Goal: Task Accomplishment & Management: Manage account settings

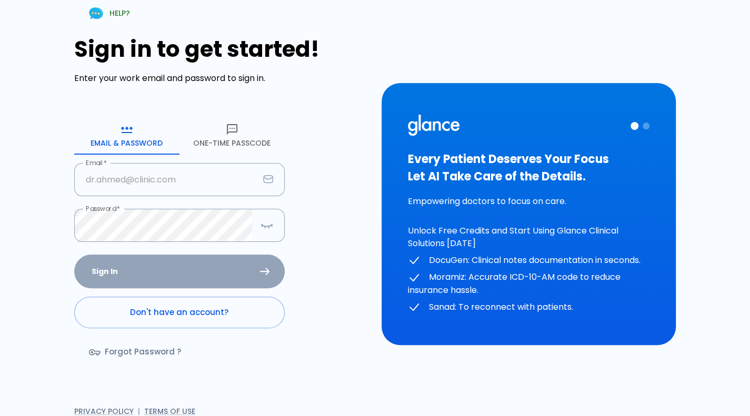
type input "deepashree+2409prod@glance.care"
click at [218, 268] on div "Sign In Don't have an account? Forgot Password ?" at bounding box center [179, 316] width 211 height 122
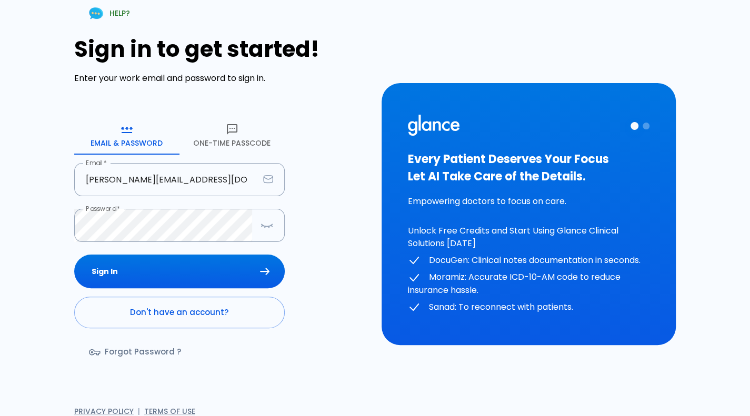
click at [218, 268] on button "Sign In" at bounding box center [179, 272] width 211 height 34
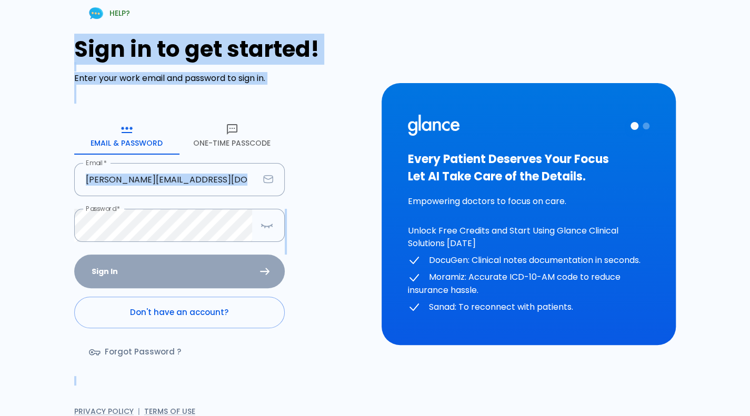
click at [218, 268] on div "Sign In Don't have an account? Forgot Password ?" at bounding box center [179, 316] width 211 height 122
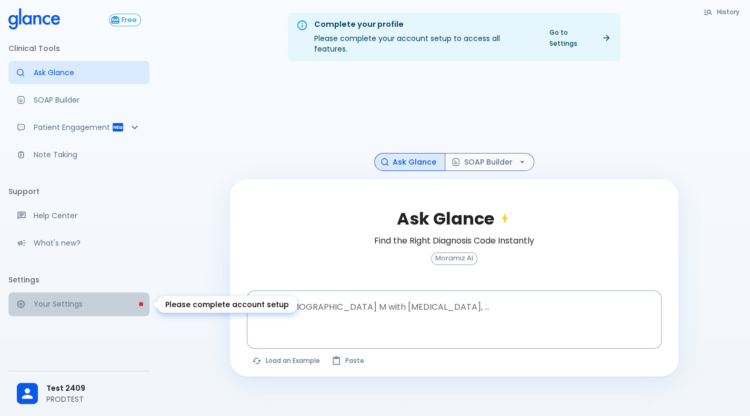
click at [130, 305] on p "Your Settings" at bounding box center [87, 304] width 107 height 11
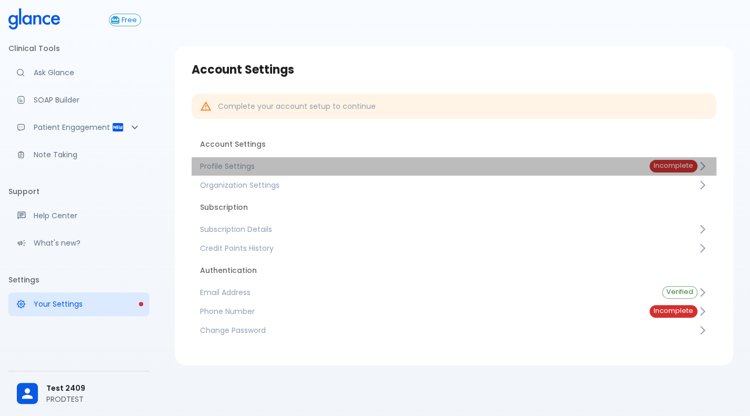
click at [358, 167] on span "Profile Settings" at bounding box center [416, 166] width 433 height 11
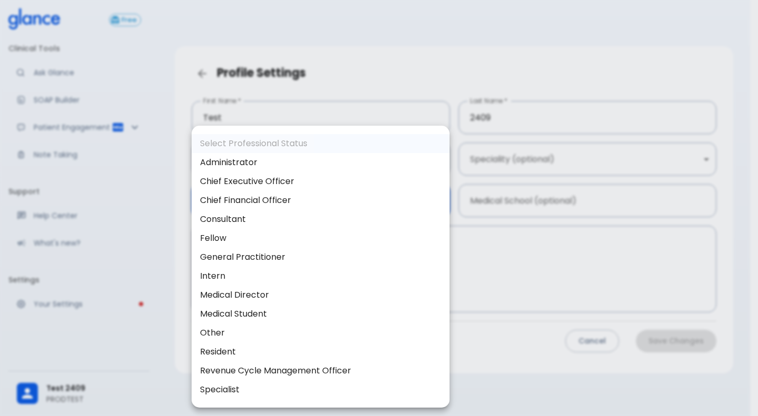
click at [280, 213] on body "↧ pull to refresh ↧ Free Clinical Tools Ask Glance SOAP Builder Patient Engagem…" at bounding box center [379, 221] width 758 height 442
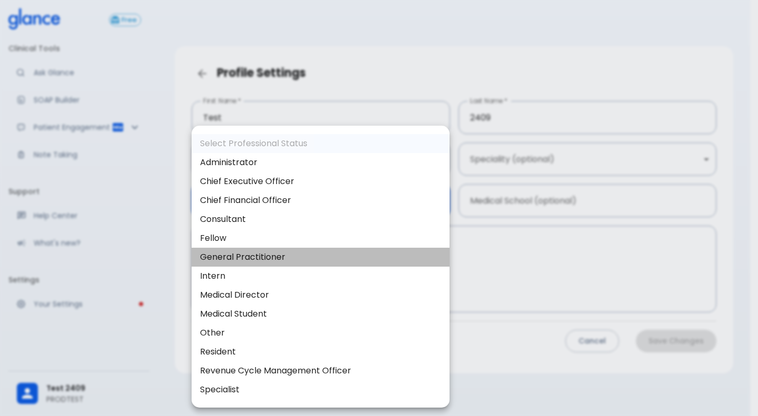
click at [257, 248] on li "General Practitioner" at bounding box center [321, 257] width 258 height 19
type input "general_practitioner"
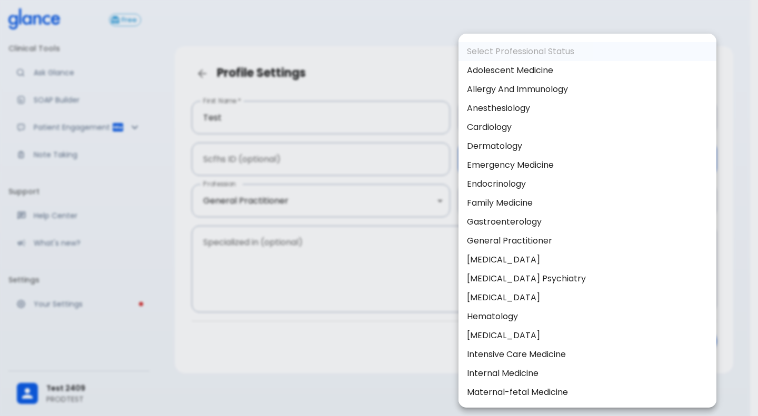
click at [562, 163] on body "↧ pull to refresh ↧ Free Clinical Tools Ask Glance SOAP Builder Patient Engagem…" at bounding box center [379, 221] width 758 height 442
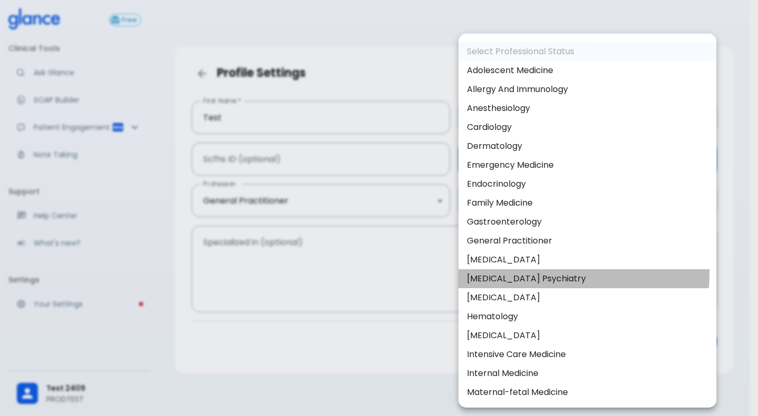
click at [524, 272] on li "Geriatric Psychiatry" at bounding box center [587, 278] width 258 height 19
type input "Geriatric psychiatry"
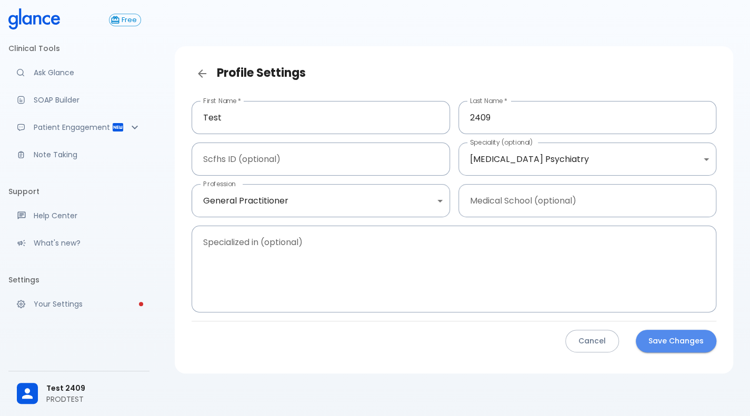
click at [662, 344] on button "Save Changes" at bounding box center [676, 341] width 81 height 23
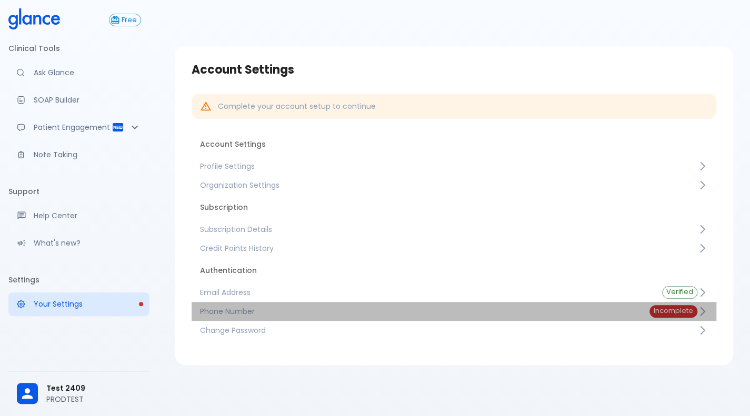
click at [288, 319] on link "Phone Number Incomplete" at bounding box center [454, 311] width 525 height 19
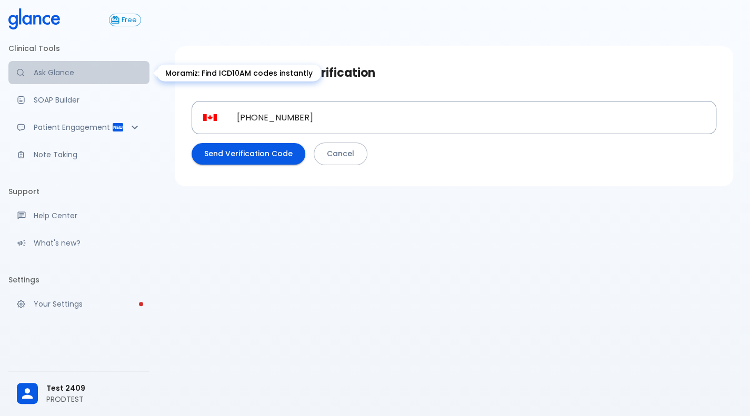
click at [115, 72] on p "Ask Glance" at bounding box center [87, 72] width 107 height 11
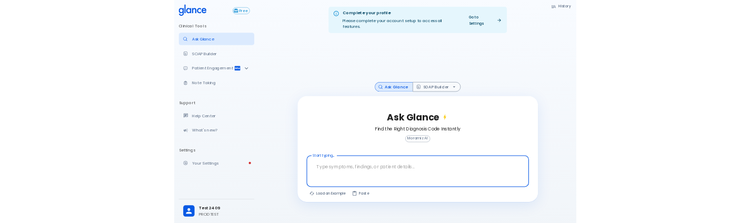
scroll to position [25, 0]
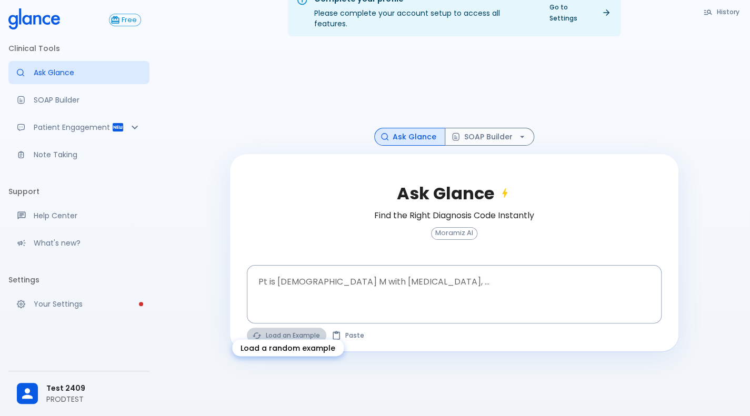
click at [272, 328] on button "Load an Example" at bounding box center [286, 335] width 79 height 15
type textarea "30F, weight loss, palpitations, heat intolerance, HR 121, goiter, TSH undetecta…"
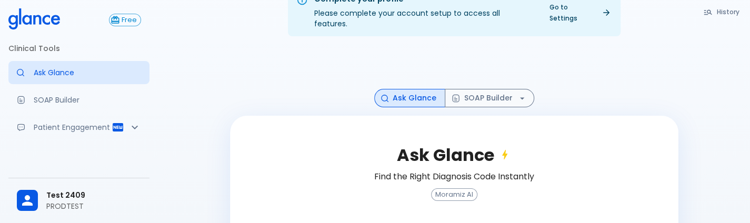
scroll to position [145, 0]
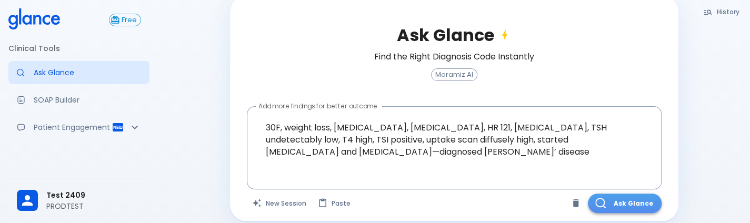
click at [606, 194] on button "Ask Glance" at bounding box center [625, 203] width 74 height 19
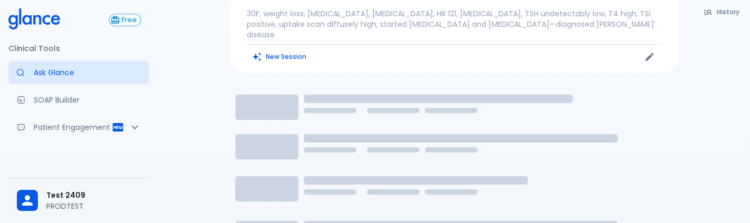
scroll to position [104, 0]
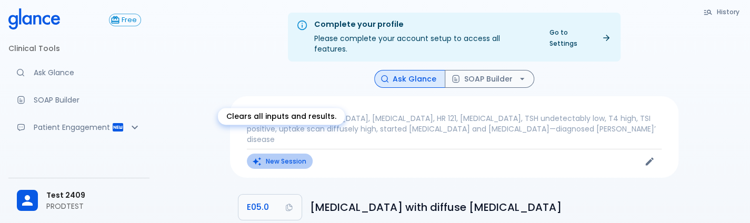
click at [273, 154] on button "New Session" at bounding box center [280, 161] width 66 height 15
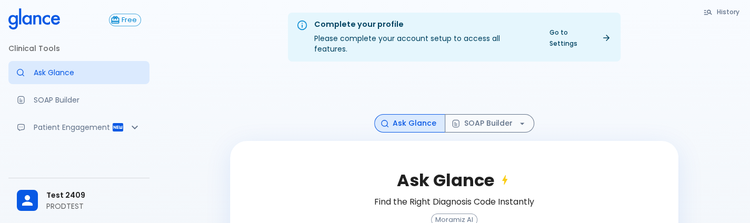
scroll to position [117, 0]
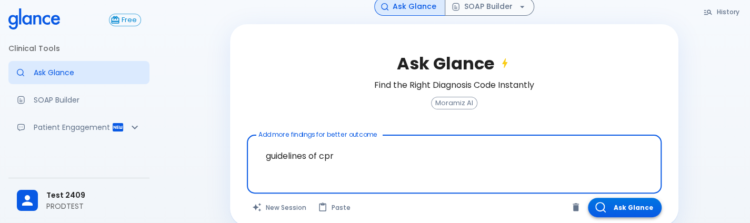
type textarea "guidelines of cpr"
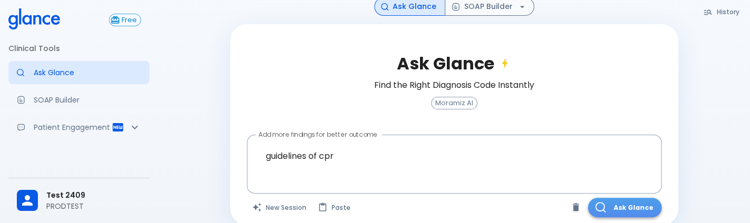
click at [640, 198] on button "Ask Glance" at bounding box center [625, 207] width 74 height 19
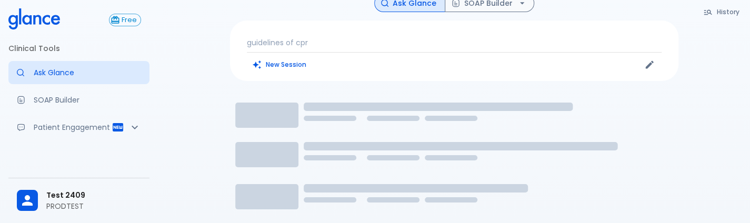
scroll to position [72, 0]
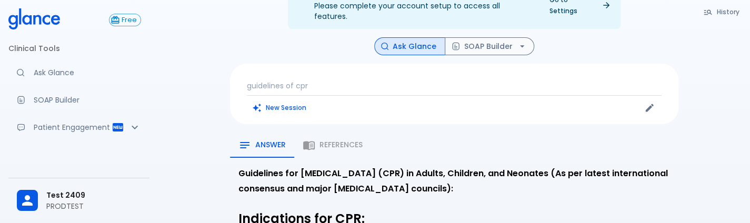
scroll to position [72, 0]
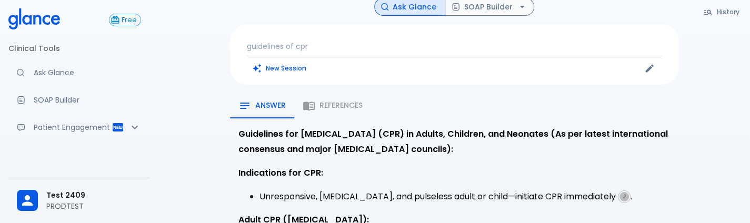
click at [328, 96] on div "Answer References" at bounding box center [454, 105] width 448 height 25
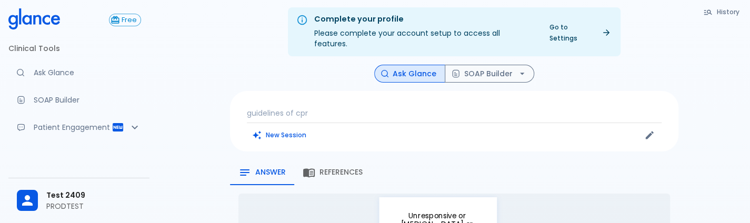
scroll to position [185, 0]
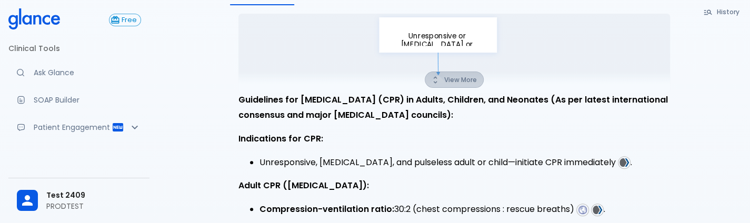
click at [449, 72] on button "View More" at bounding box center [454, 80] width 59 height 16
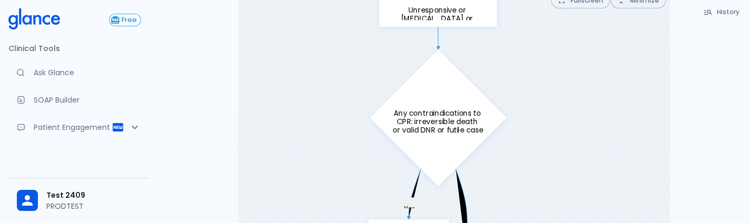
scroll to position [0, 0]
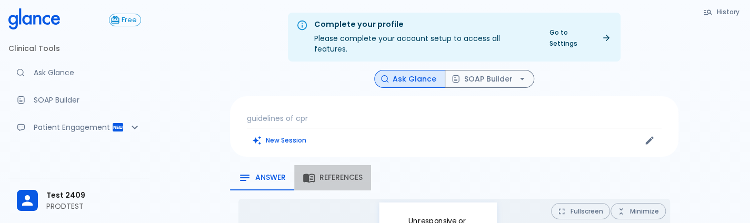
click at [351, 173] on span "References" at bounding box center [340, 177] width 43 height 9
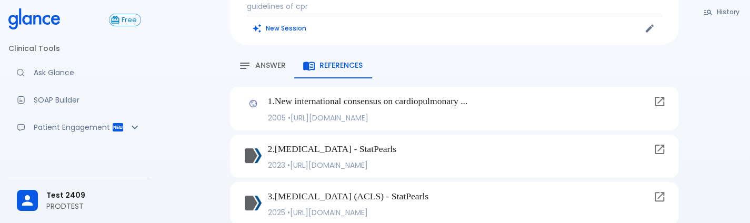
scroll to position [133, 0]
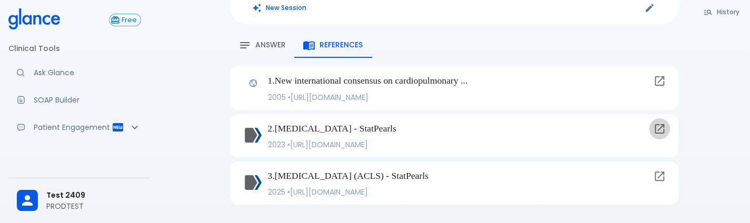
click at [664, 123] on icon at bounding box center [659, 129] width 13 height 13
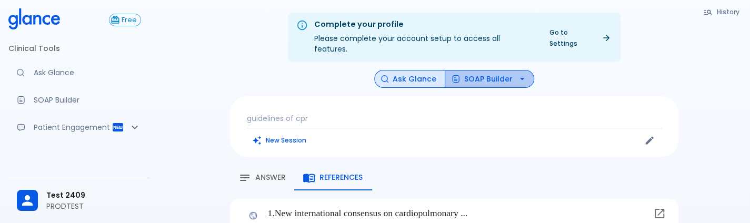
click at [489, 70] on button "SOAP Builder" at bounding box center [489, 79] width 89 height 18
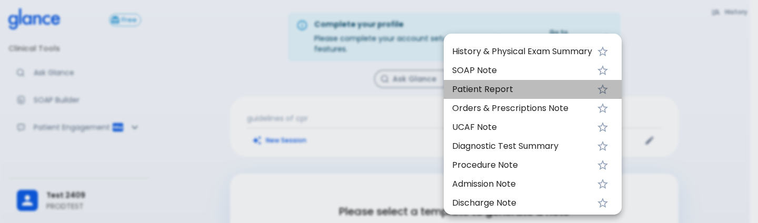
click at [496, 90] on span "Patient Report" at bounding box center [522, 89] width 140 height 13
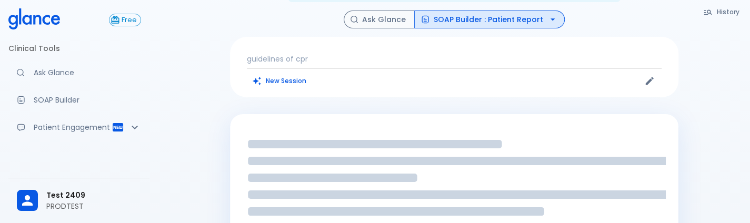
scroll to position [60, 0]
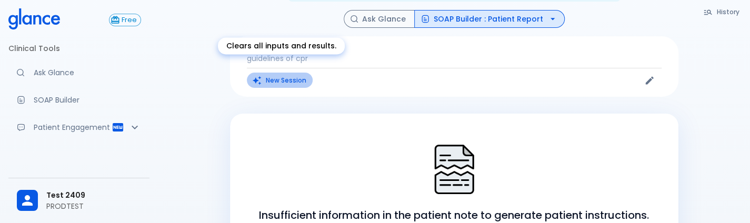
click at [286, 73] on button "New Session" at bounding box center [280, 80] width 66 height 15
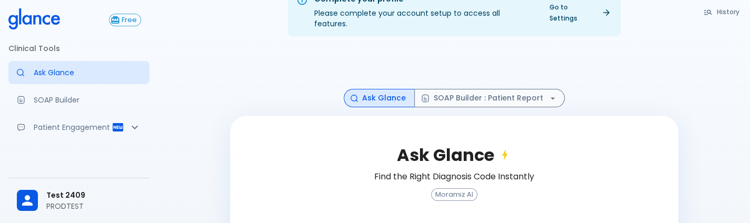
scroll to position [117, 0]
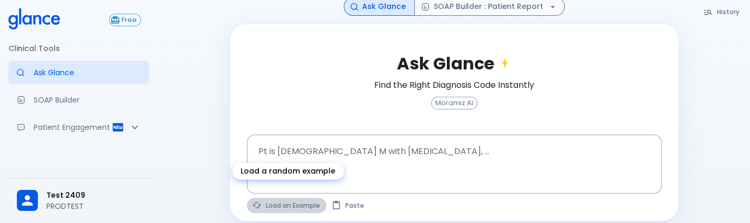
click at [273, 198] on button "Load an Example" at bounding box center [286, 205] width 79 height 15
type textarea "45F with DM2, right foot ulcer, fever, WBC 14K, ESR 80, wound purulent, XR neg …"
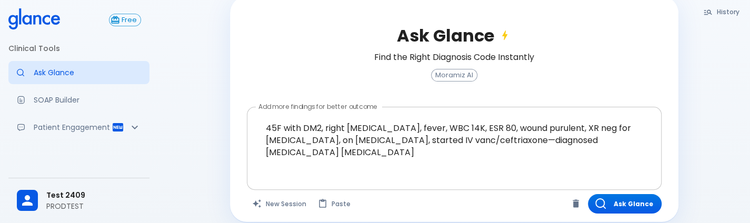
scroll to position [0, 0]
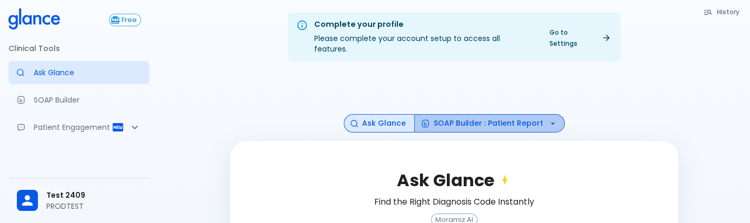
click at [506, 114] on button "SOAP Builder : Patient Report" at bounding box center [489, 123] width 151 height 18
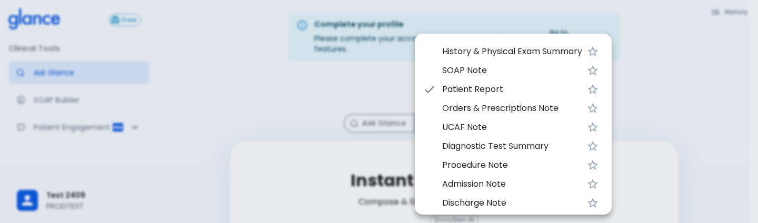
click at [503, 70] on span "SOAP Note" at bounding box center [512, 70] width 140 height 13
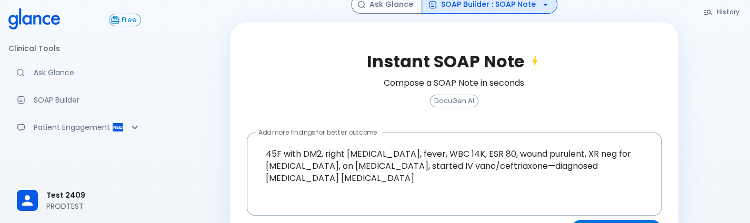
scroll to position [145, 0]
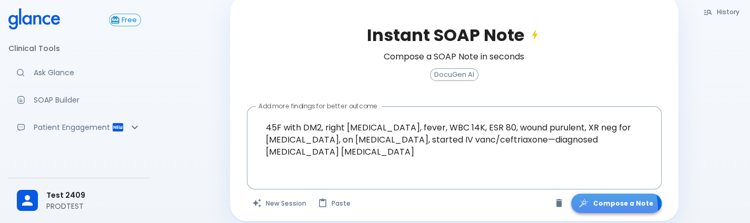
click at [603, 198] on button "Compose a Note" at bounding box center [616, 203] width 91 height 19
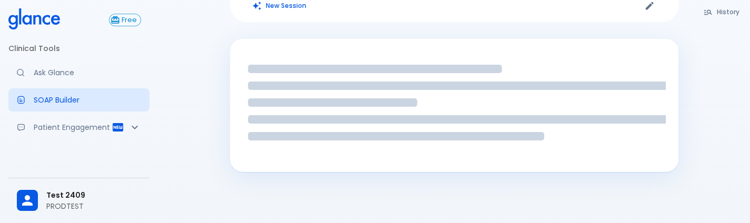
scroll to position [104, 0]
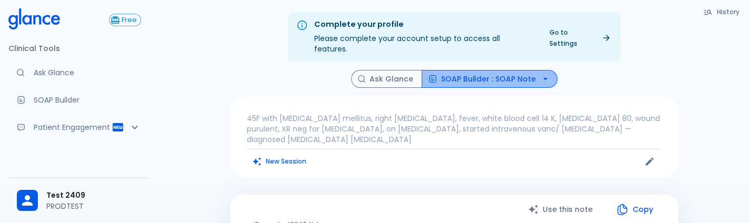
click at [507, 70] on button "SOAP Builder : SOAP Note" at bounding box center [490, 79] width 136 height 18
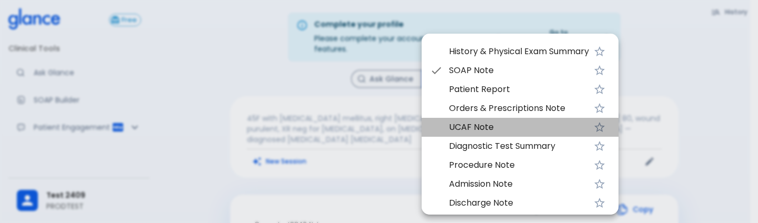
click at [479, 125] on span "UCAF Note" at bounding box center [519, 127] width 140 height 13
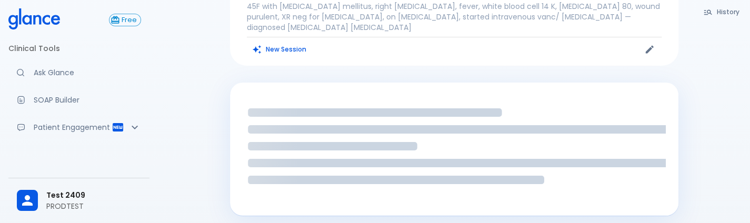
scroll to position [112, 0]
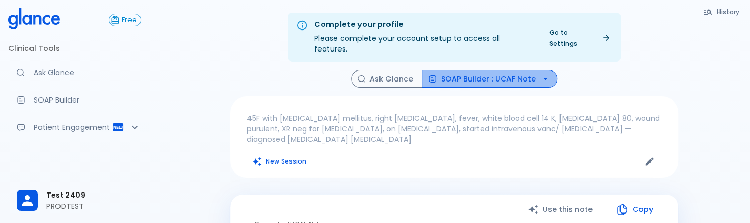
click at [492, 74] on button "SOAP Builder : UCAF Note" at bounding box center [490, 79] width 136 height 18
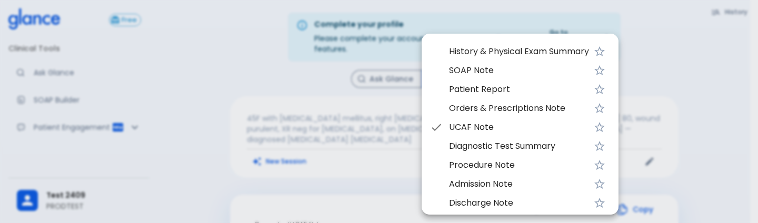
click at [484, 76] on span "SOAP Note" at bounding box center [519, 70] width 140 height 13
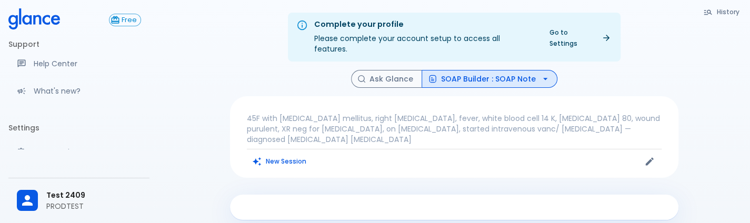
scroll to position [202, 0]
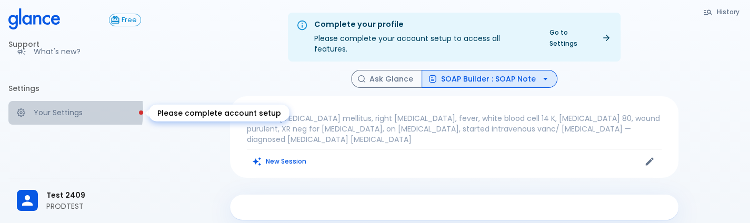
click at [62, 111] on p "Your Settings" at bounding box center [87, 112] width 107 height 11
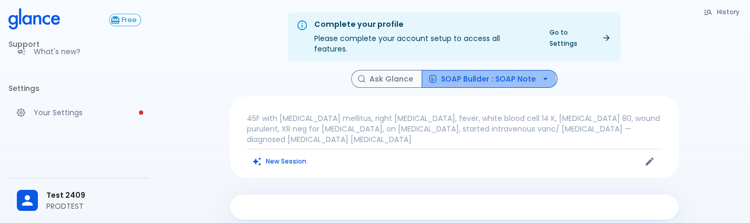
click at [486, 71] on button "SOAP Builder : SOAP Note" at bounding box center [490, 79] width 136 height 18
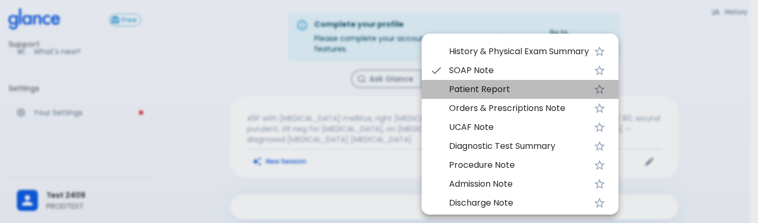
click at [507, 91] on span "Patient Report" at bounding box center [519, 89] width 140 height 13
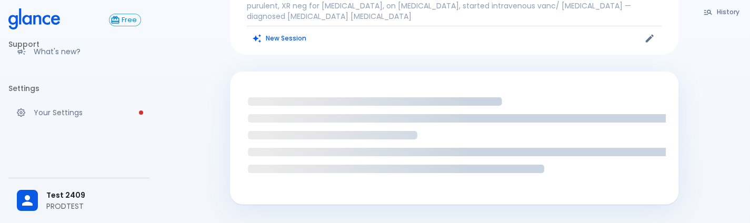
scroll to position [190, 0]
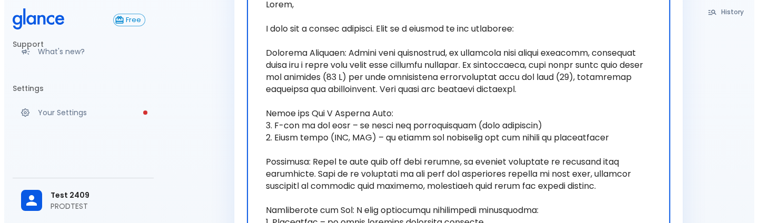
scroll to position [133, 0]
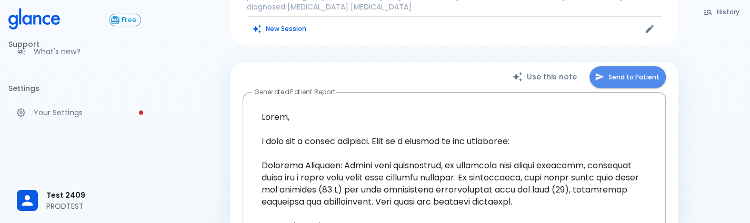
click at [641, 66] on button "Send to Patient" at bounding box center [627, 77] width 76 height 22
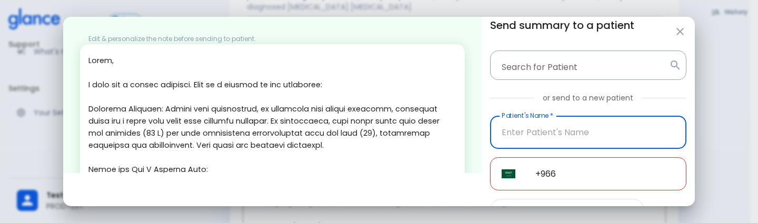
scroll to position [1, 0]
click at [598, 123] on input "Patient's Name   *" at bounding box center [588, 131] width 196 height 33
type input "deepa"
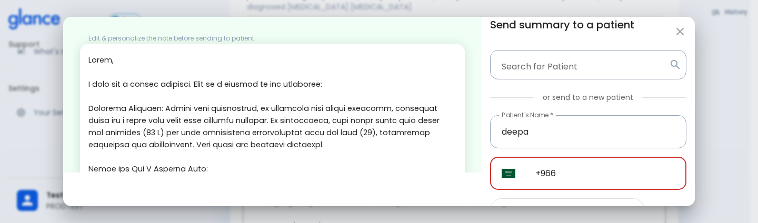
click at [590, 167] on input "+966" at bounding box center [605, 173] width 163 height 33
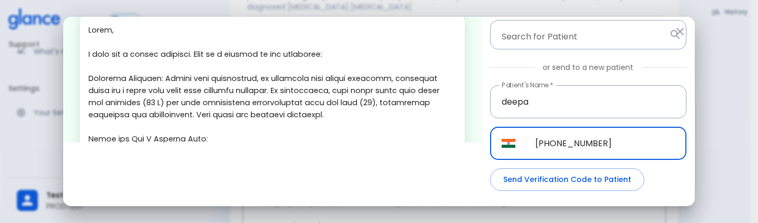
scroll to position [32, 0]
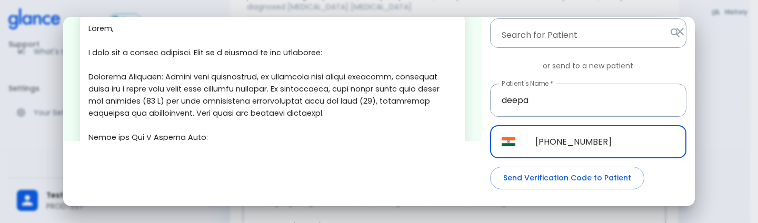
type input "+91 96069 26484"
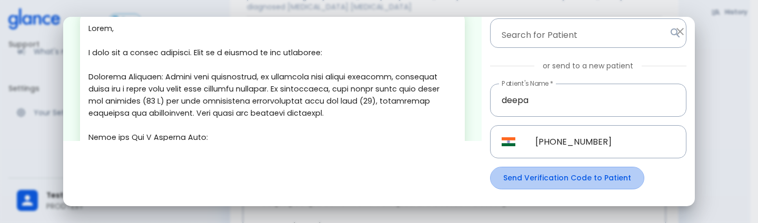
click at [587, 175] on button "Send Verification Code to Patient" at bounding box center [567, 178] width 154 height 23
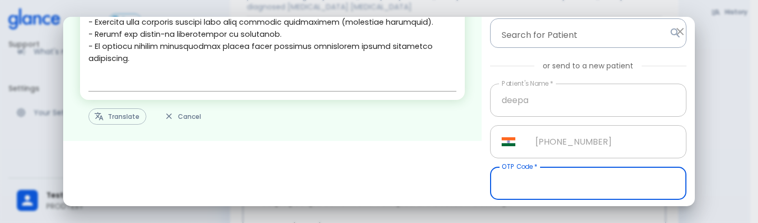
scroll to position [33, 0]
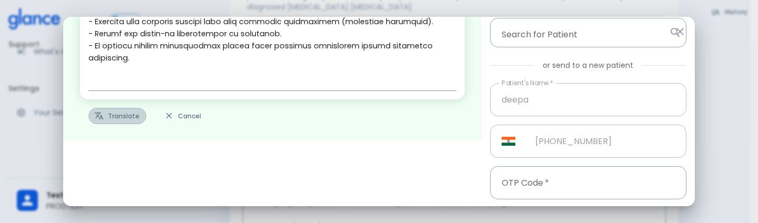
click at [114, 117] on button "Translate" at bounding box center [117, 116] width 58 height 16
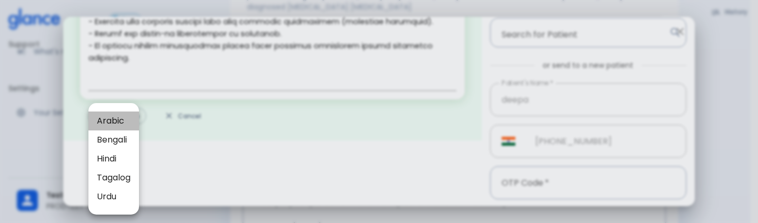
click at [112, 121] on span "Arabic" at bounding box center [114, 121] width 34 height 13
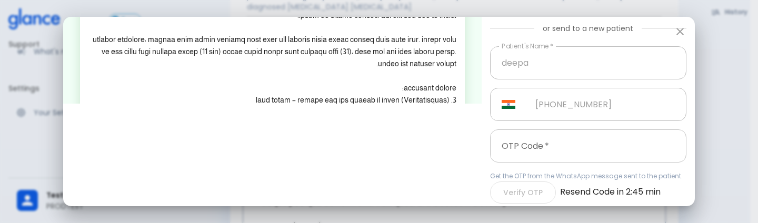
scroll to position [71, 0]
click at [545, 157] on input "OTP Code   *" at bounding box center [588, 144] width 196 height 33
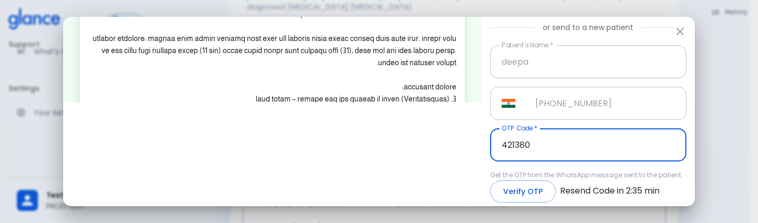
type input "421380"
click at [525, 187] on button "Verify OTP" at bounding box center [523, 192] width 66 height 23
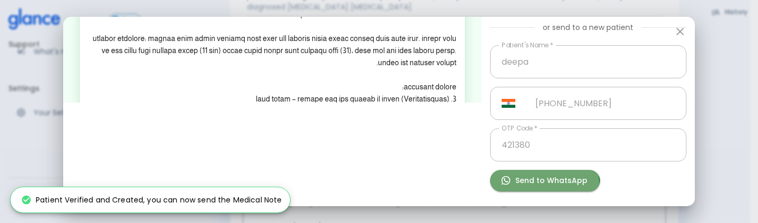
click at [525, 187] on button "Send to WhatsApp" at bounding box center [545, 181] width 110 height 22
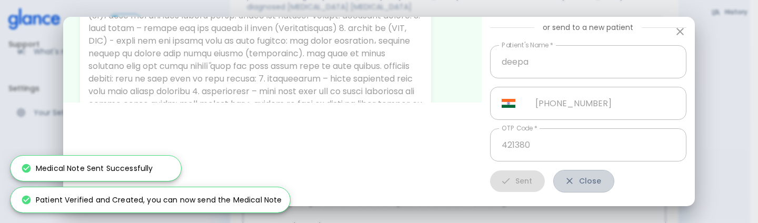
click at [589, 172] on button "Close" at bounding box center [583, 181] width 61 height 23
type input "+966"
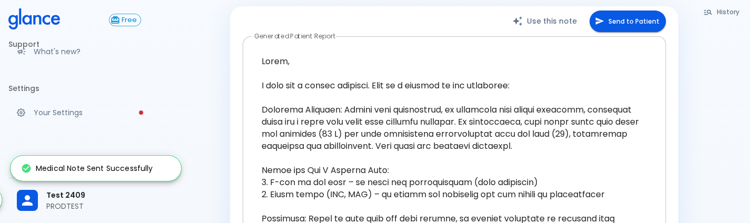
scroll to position [0, 0]
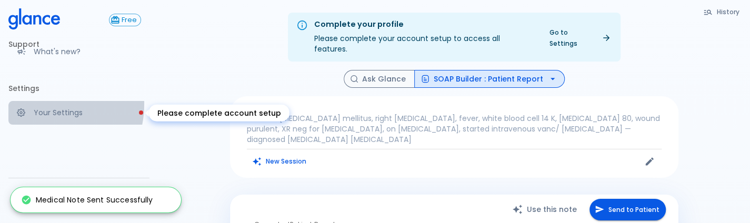
click at [39, 104] on link "Your Settings" at bounding box center [78, 112] width 141 height 23
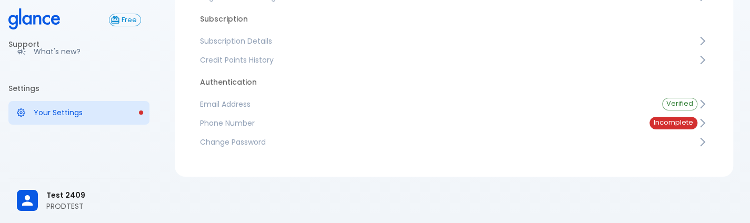
scroll to position [172, 0]
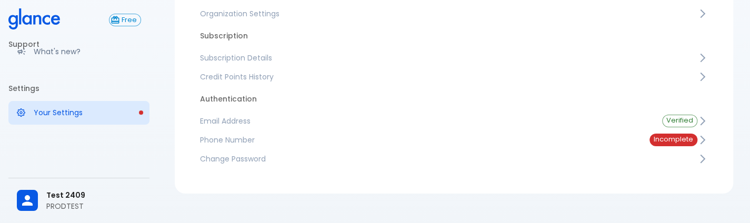
click at [386, 78] on span "Credit Points History" at bounding box center [448, 77] width 497 height 11
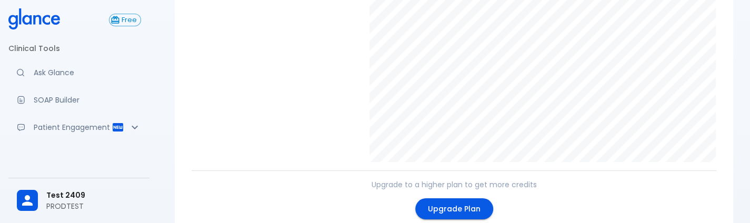
click at [57, 185] on div "Test 2409 PRODTEST" at bounding box center [78, 201] width 141 height 36
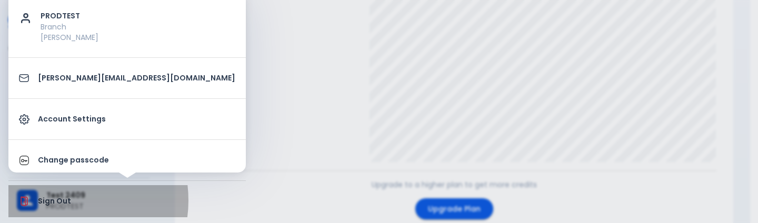
click at [56, 200] on p "Sign Out" at bounding box center [136, 201] width 197 height 11
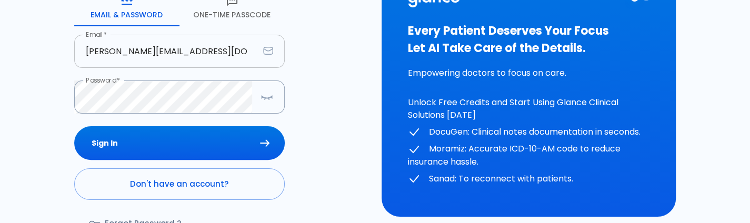
scroll to position [65, 0]
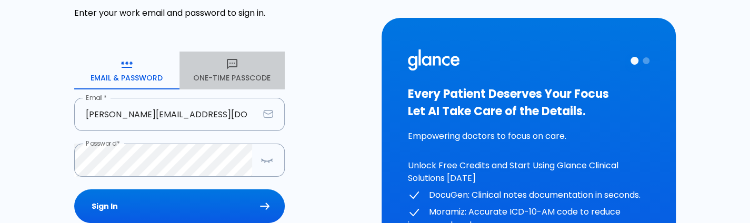
click at [250, 81] on button "One-Time Passcode" at bounding box center [231, 71] width 105 height 38
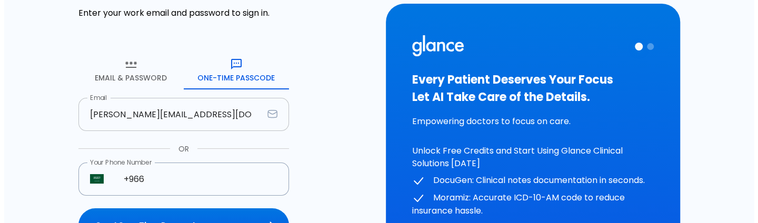
scroll to position [132, 0]
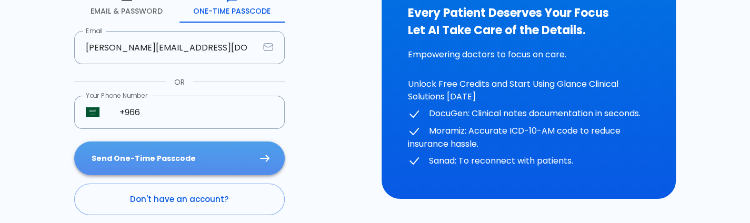
click at [204, 156] on button "Send One-Time Passcode" at bounding box center [179, 159] width 211 height 34
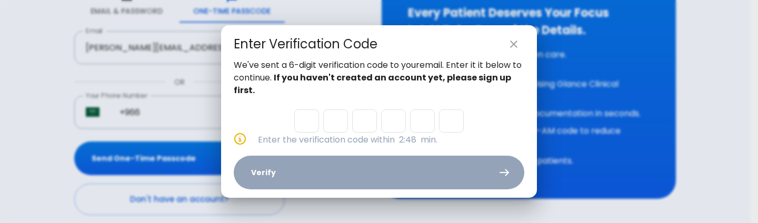
type input "1"
type input "6"
type input "0"
type input "7"
type input "2"
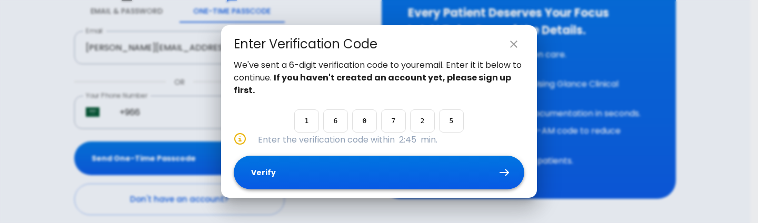
type input "5"
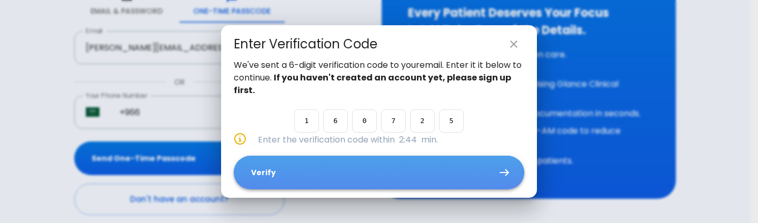
click at [326, 173] on button "Verify" at bounding box center [379, 173] width 291 height 34
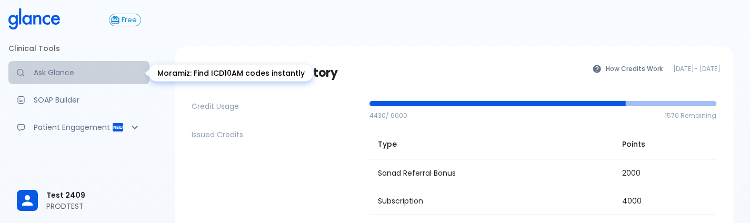
click at [86, 78] on p "Ask Glance" at bounding box center [87, 72] width 107 height 11
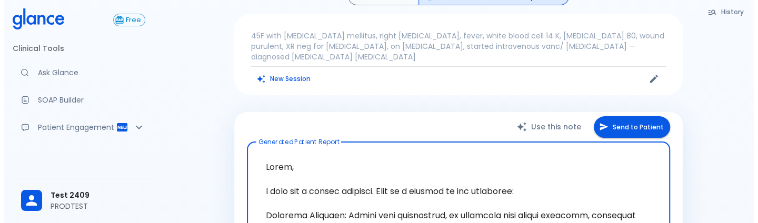
scroll to position [177, 0]
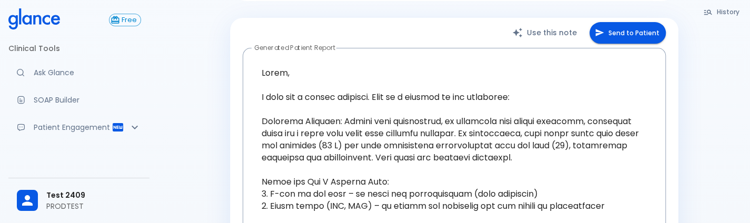
click at [109, 181] on ul "Test 2409 PRODTEST" at bounding box center [78, 200] width 141 height 45
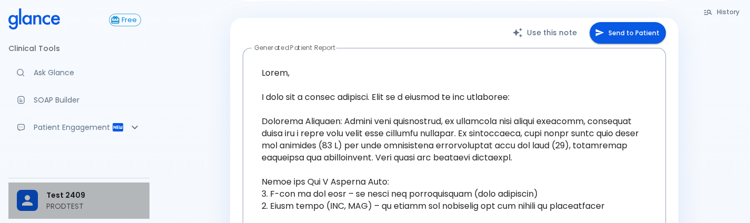
click at [92, 211] on p "PRODTEST" at bounding box center [93, 206] width 95 height 11
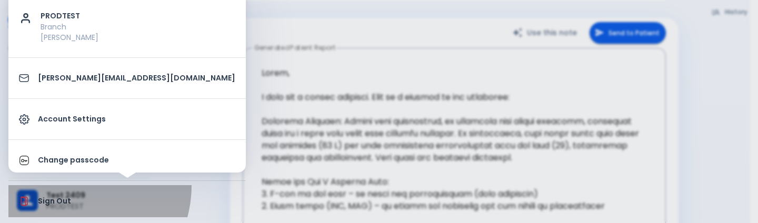
click at [67, 185] on li "Sign Out" at bounding box center [126, 201] width 237 height 32
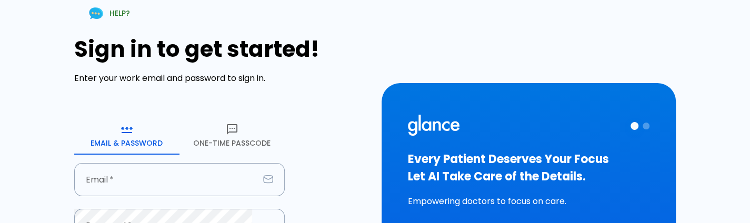
type input "deepashree+2409prod@glance.care"
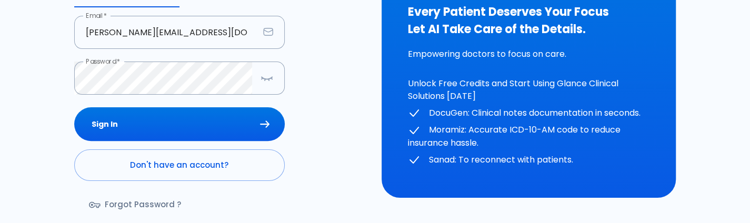
scroll to position [148, 0]
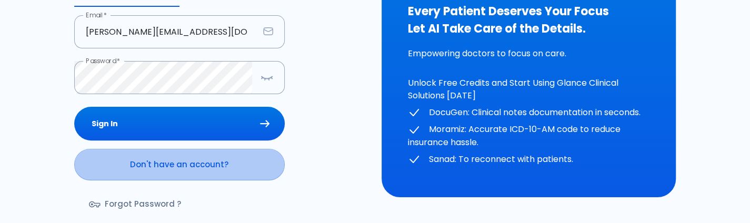
click at [214, 162] on link "Don't have an account?" at bounding box center [179, 165] width 211 height 32
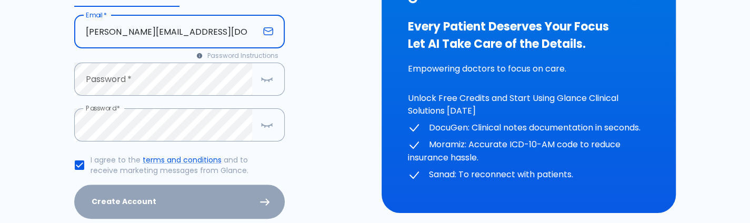
click at [151, 33] on input "deepashree+2409prod@glance.care" at bounding box center [166, 31] width 185 height 33
type input "deepashree+2809prod@glance.care"
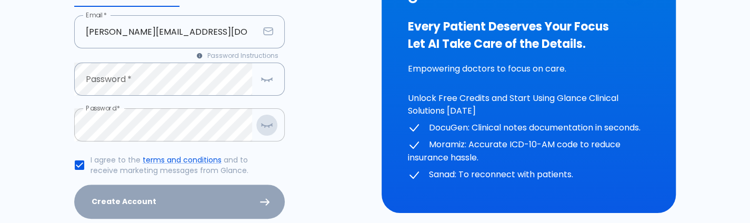
click at [269, 126] on icon "button" at bounding box center [267, 125] width 11 height 2
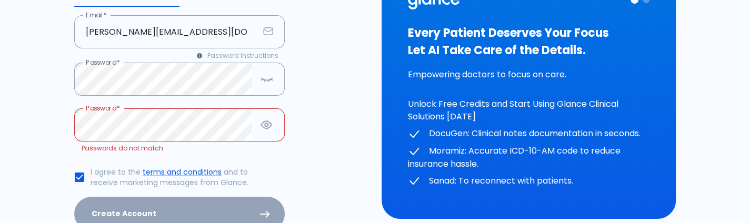
click at [42, 134] on div "HELP? Create your account Please enter your email and create a password to get …" at bounding box center [375, 88] width 725 height 472
click at [266, 80] on icon "button" at bounding box center [267, 79] width 11 height 2
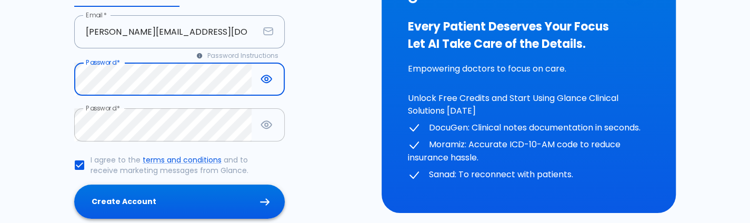
click at [191, 201] on button "Create Account" at bounding box center [179, 202] width 211 height 34
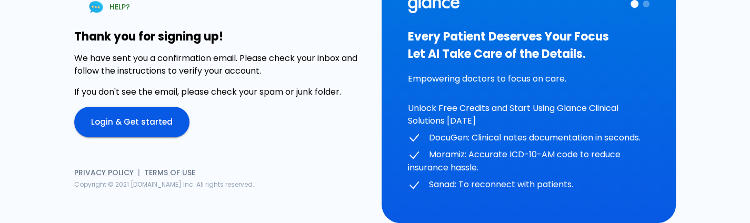
scroll to position [39, 0]
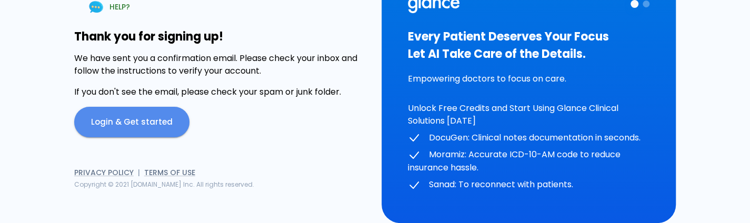
click at [161, 108] on link "Login & Get started" at bounding box center [131, 122] width 115 height 31
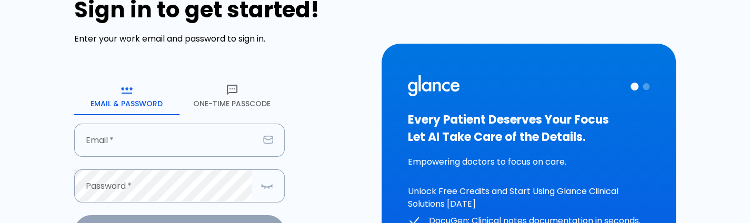
type input "deepashree+2809prod@glance.care"
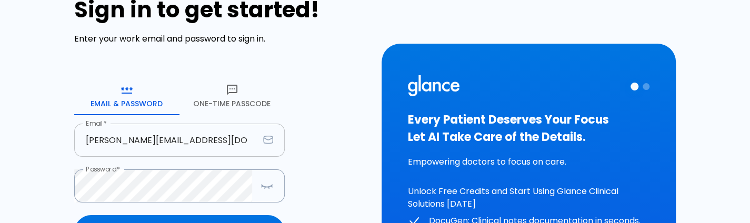
scroll to position [117, 0]
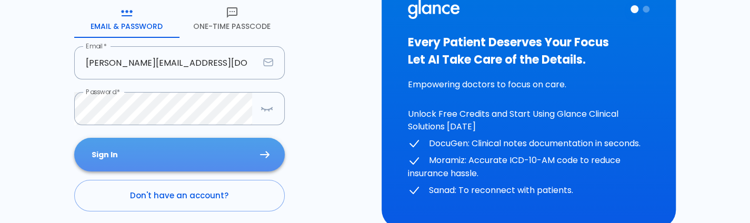
click at [199, 151] on button "Sign In" at bounding box center [179, 155] width 211 height 34
